Goal: Task Accomplishment & Management: Use online tool/utility

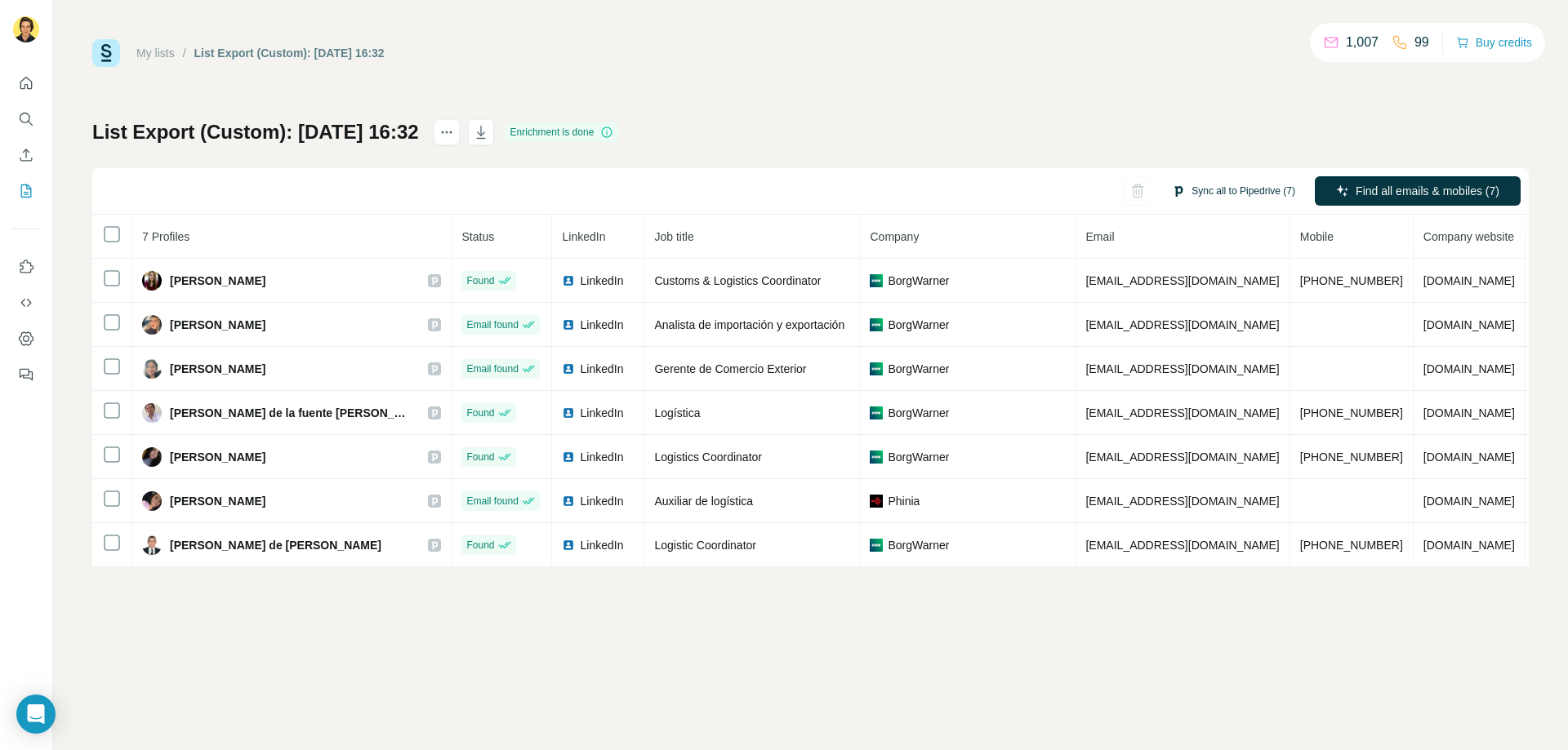
click at [1228, 189] on button "Sync all to Pipedrive (7)" at bounding box center [1233, 191] width 146 height 24
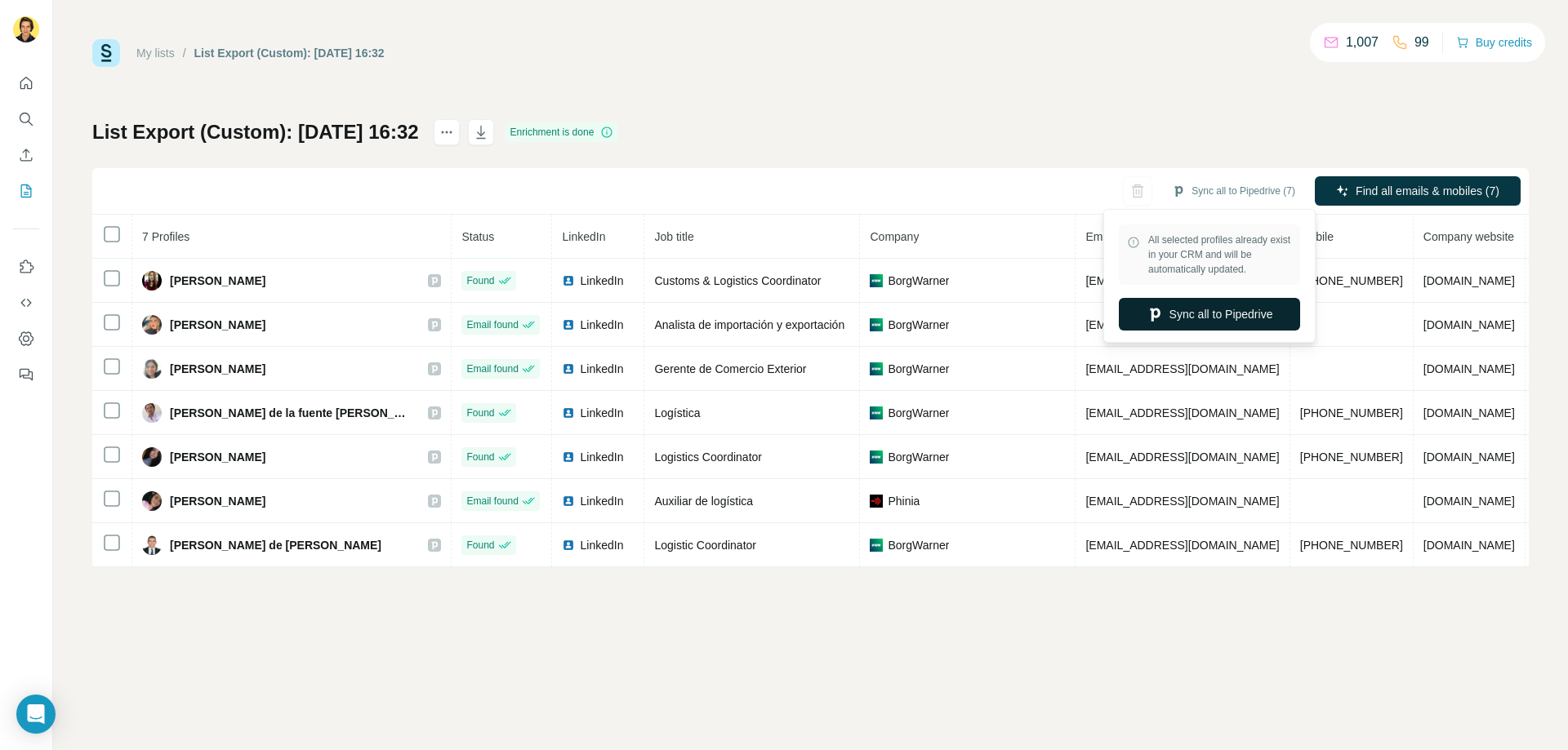
click at [1219, 314] on button "Sync all to Pipedrive" at bounding box center [1210, 313] width 182 height 32
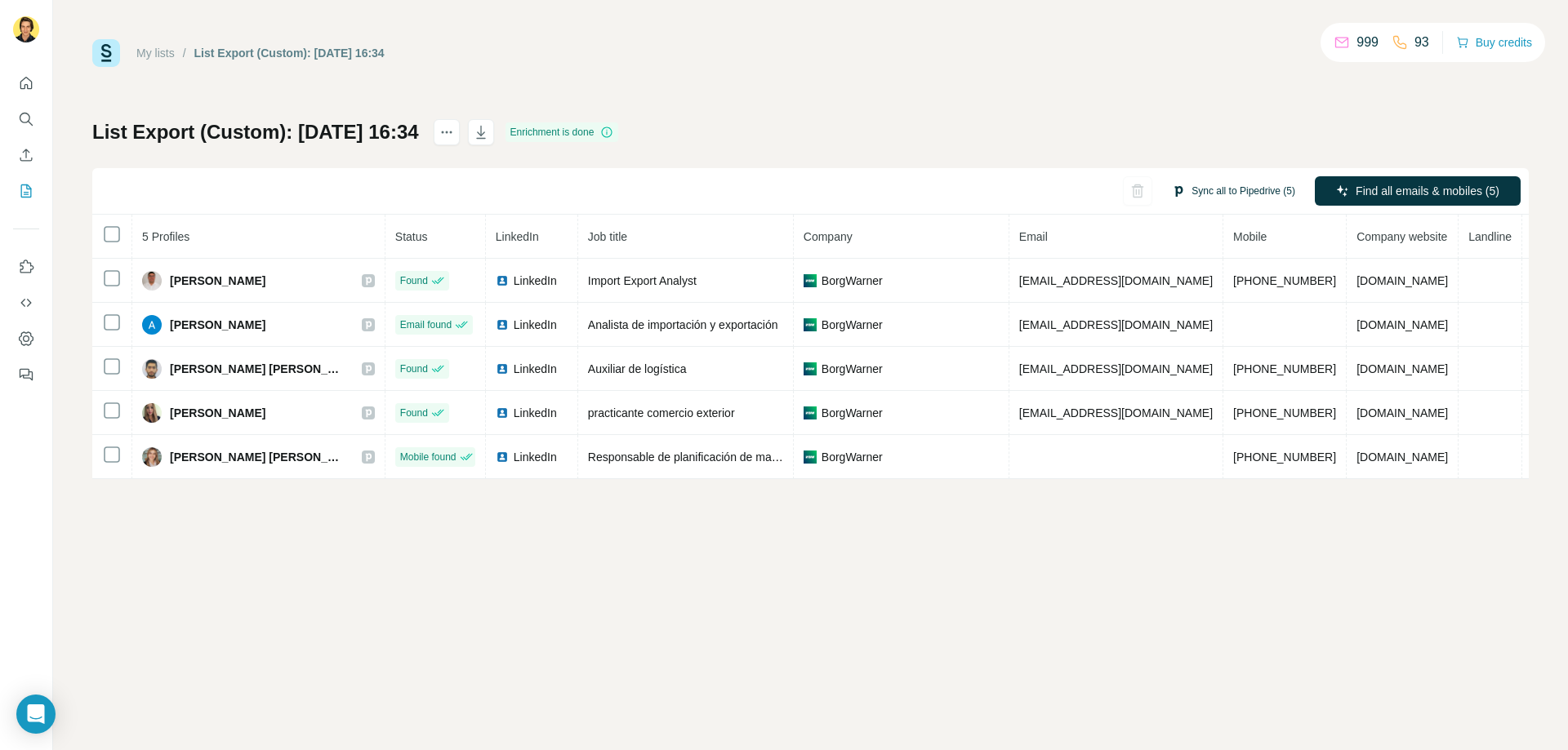
click at [1232, 198] on button "Sync all to Pipedrive (5)" at bounding box center [1233, 191] width 146 height 24
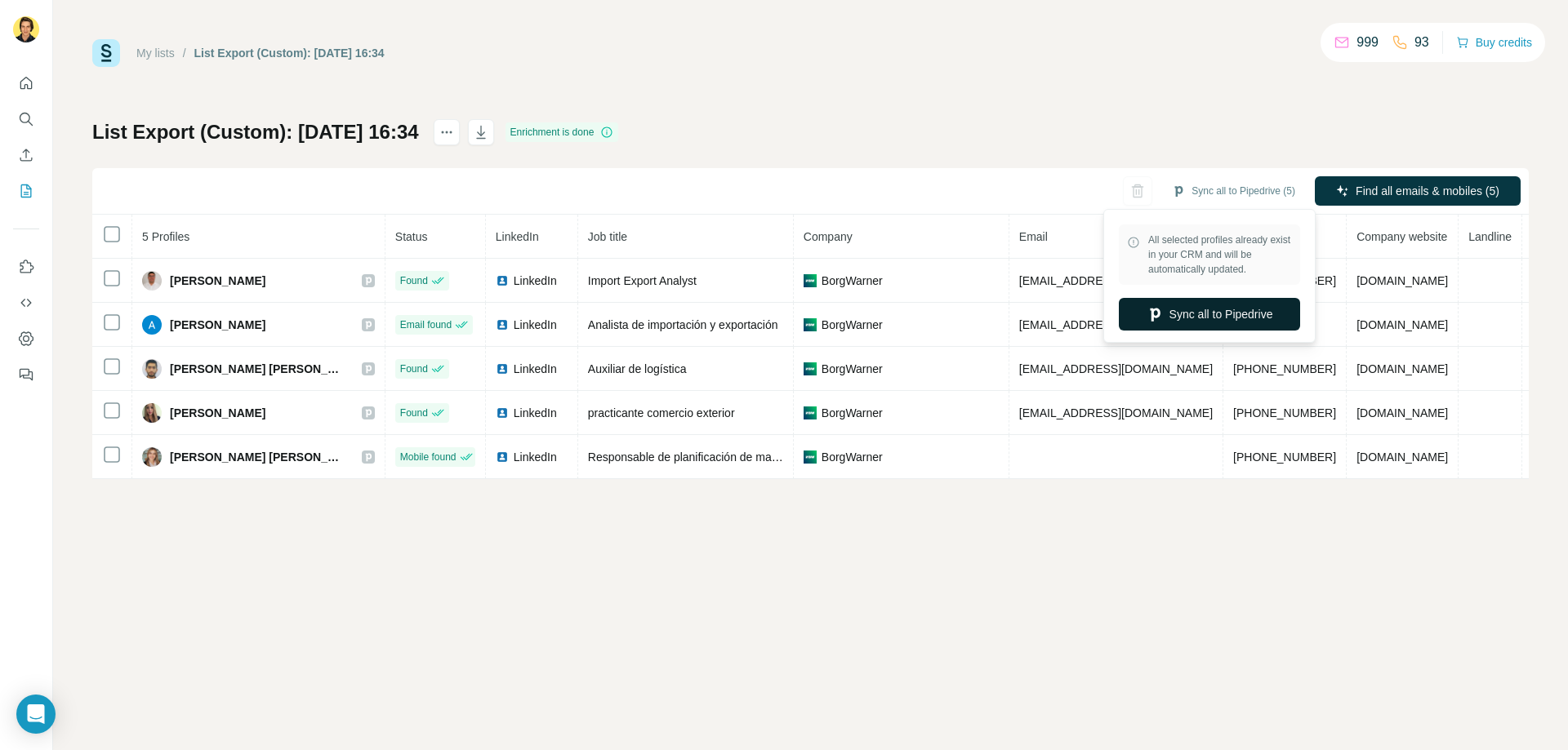
click at [1229, 307] on button "Sync all to Pipedrive" at bounding box center [1210, 313] width 182 height 32
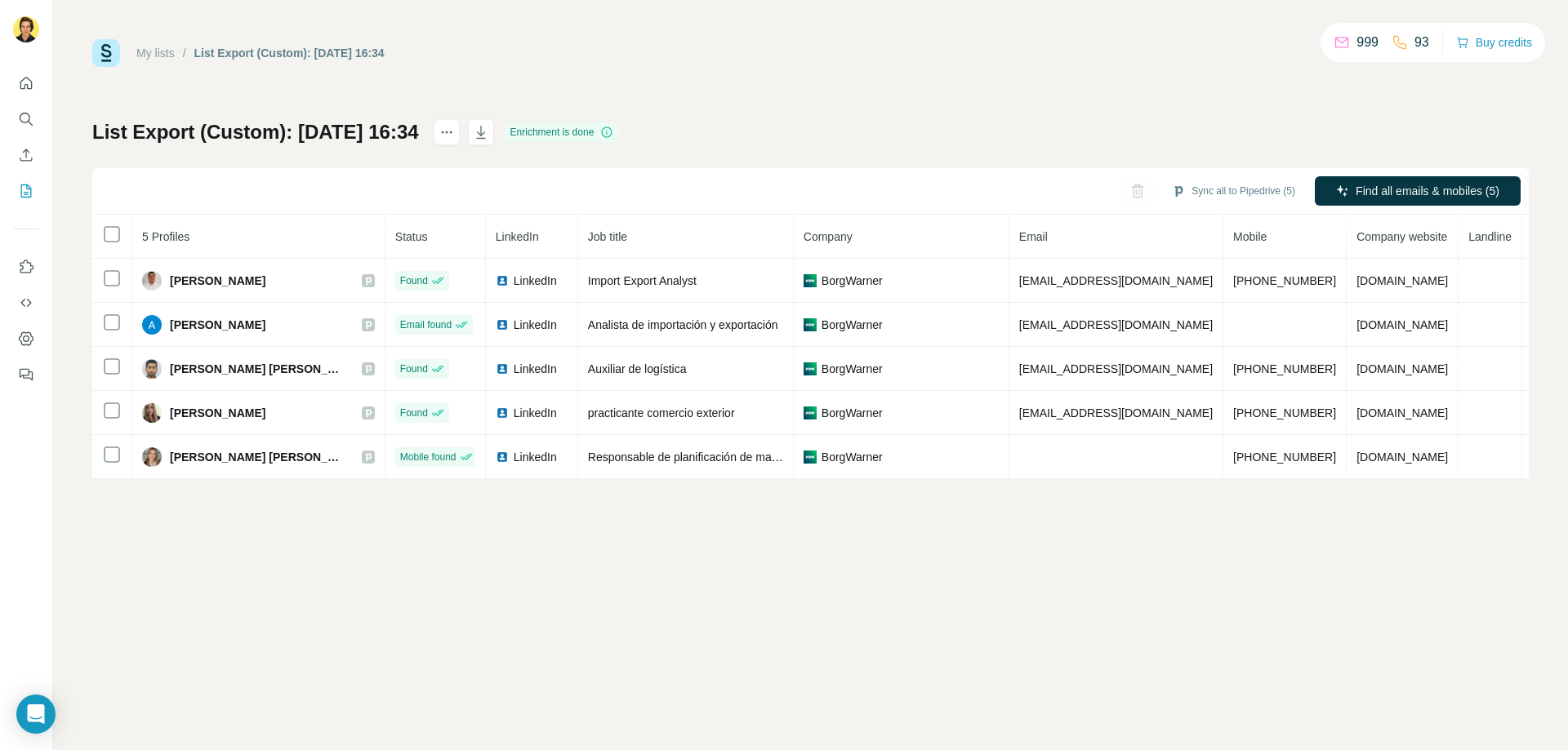
click at [1323, 114] on div "My lists / List Export (Custom): 24/09/2025 16:34 999 93 Buy credits List Expor…" at bounding box center [811, 259] width 1436 height 440
click at [1291, 119] on div "List Export (Custom): 24/09/2025 16:34 Enrichment is done Sync all to Pipedrive…" at bounding box center [811, 299] width 1436 height 360
click at [966, 97] on div "My lists / List Export (Custom): 24/09/2025 16:34 999 93 Buy credits List Expor…" at bounding box center [811, 259] width 1436 height 440
click at [1465, 114] on div "My lists / List Export (Custom): 24/09/2025 16:34 999 93 Buy credits List Expor…" at bounding box center [811, 259] width 1436 height 440
click at [1061, 519] on div "My lists / List Export (Custom): 24/09/2025 16:34 999 93 Buy credits List Expor…" at bounding box center [811, 375] width 1515 height 750
